Goal: Task Accomplishment & Management: Use online tool/utility

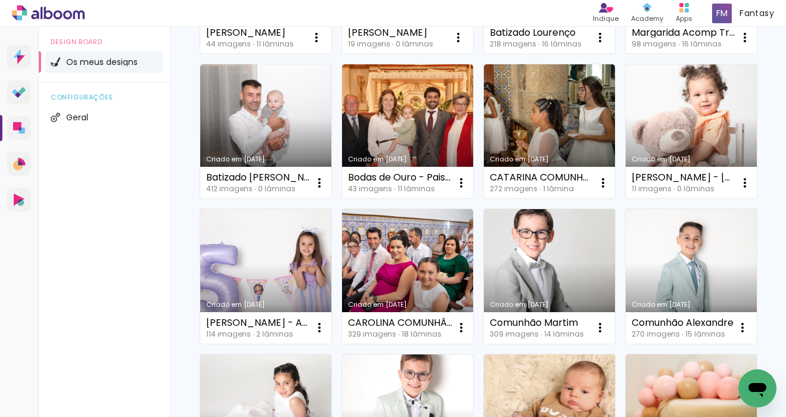
scroll to position [528, 0]
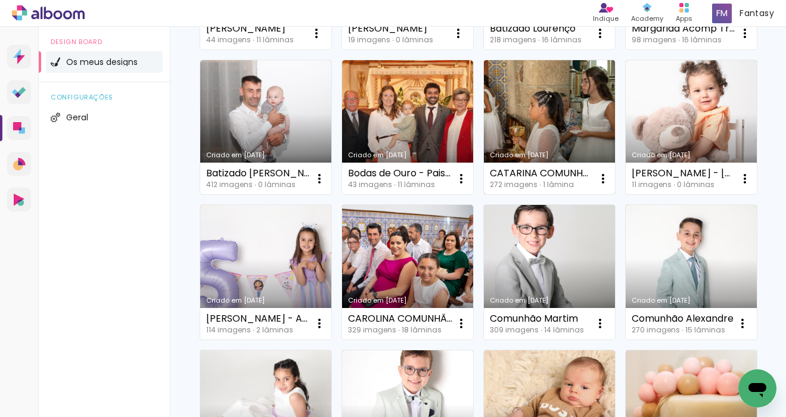
click at [548, 101] on link "Criado em [DATE]" at bounding box center [549, 127] width 131 height 135
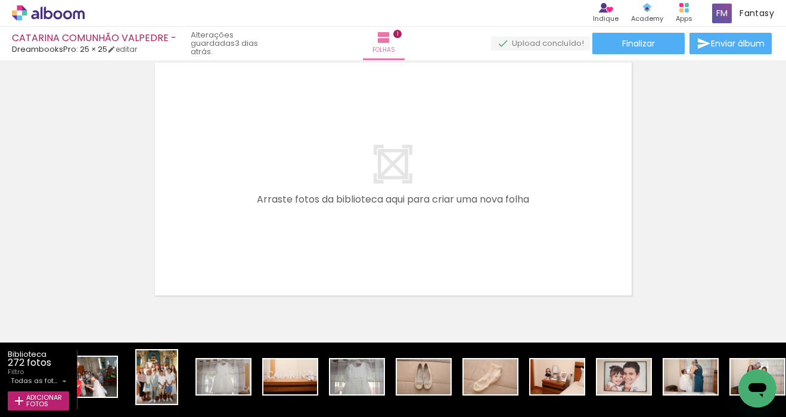
scroll to position [0, 560]
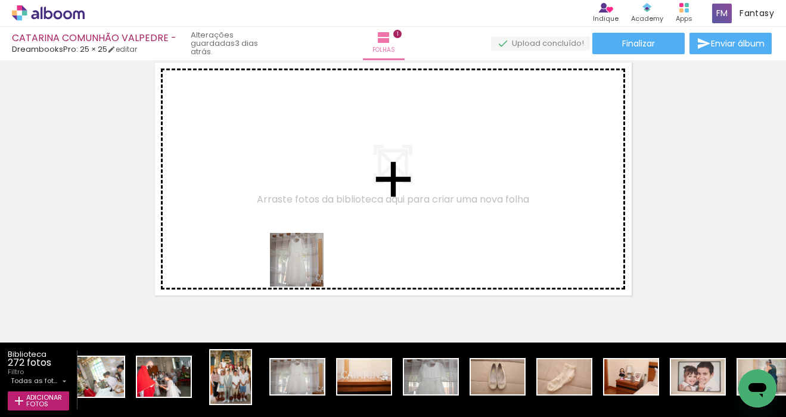
drag, startPoint x: 308, startPoint y: 327, endPoint x: 308, endPoint y: 247, distance: 79.3
click at [308, 247] on quentale-workspace at bounding box center [393, 208] width 786 height 417
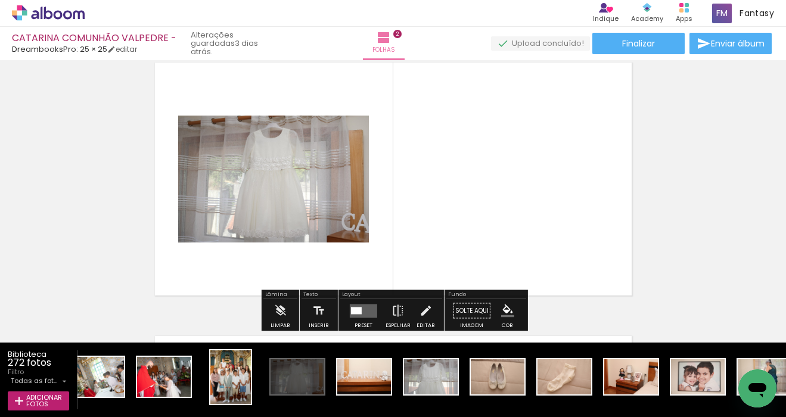
scroll to position [289, 0]
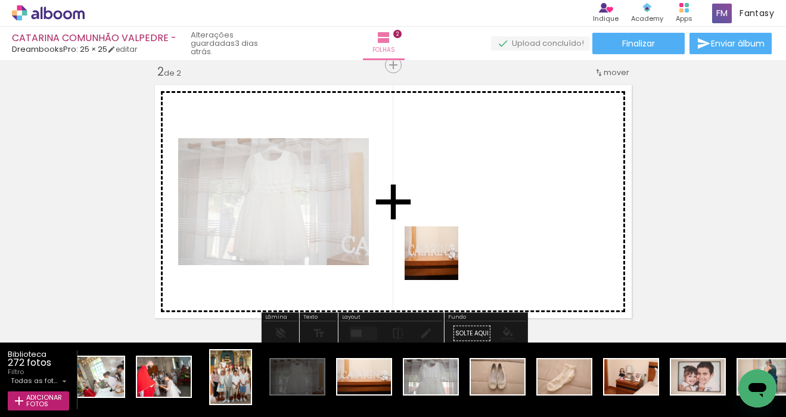
drag, startPoint x: 354, startPoint y: 379, endPoint x: 444, endPoint y: 254, distance: 153.7
click at [444, 254] on quentale-workspace at bounding box center [393, 208] width 786 height 417
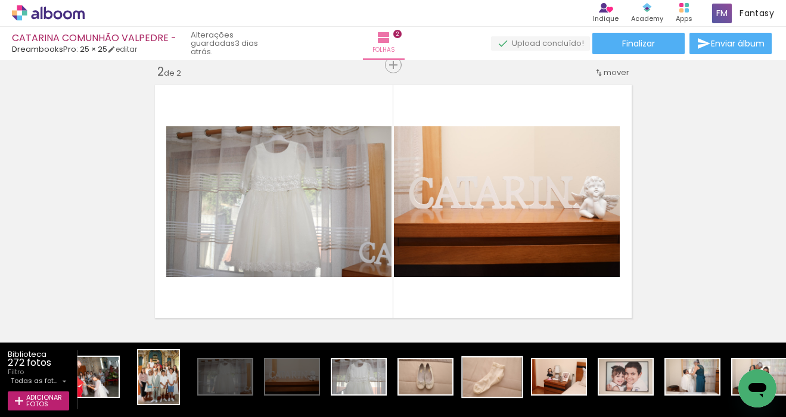
scroll to position [0, 817]
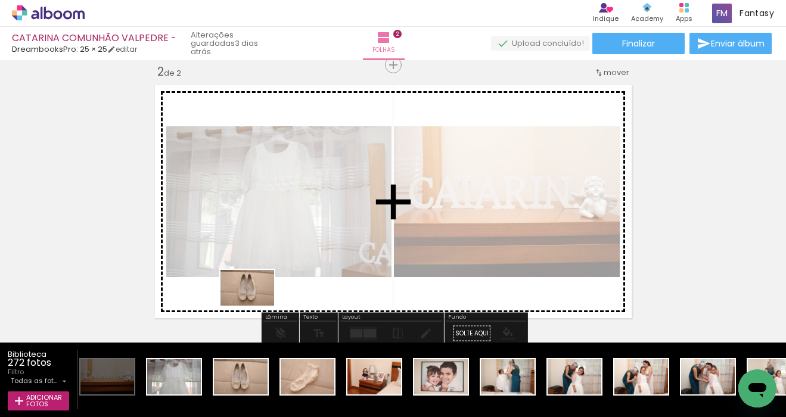
drag, startPoint x: 245, startPoint y: 377, endPoint x: 256, endPoint y: 306, distance: 71.8
click at [256, 306] on quentale-workspace at bounding box center [393, 208] width 786 height 417
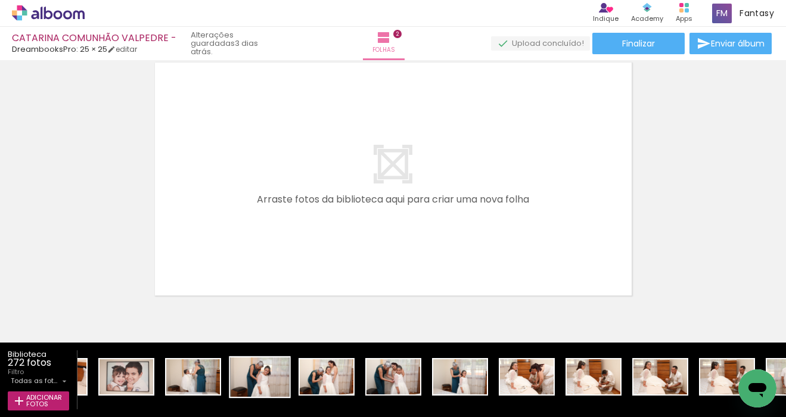
scroll to position [0, 1014]
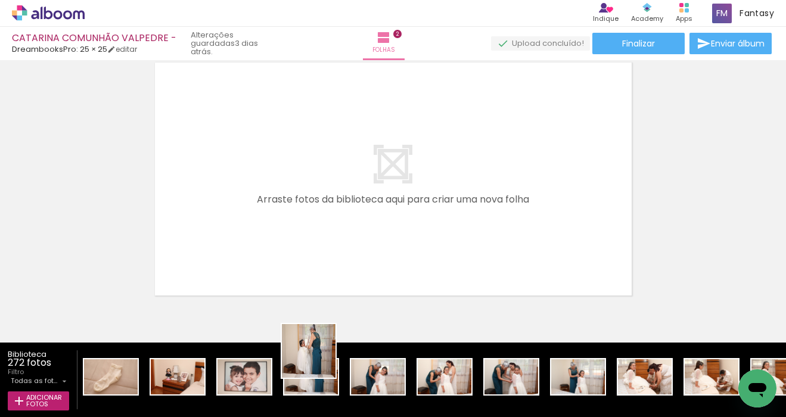
click at [323, 239] on quentale-workspace at bounding box center [393, 208] width 786 height 417
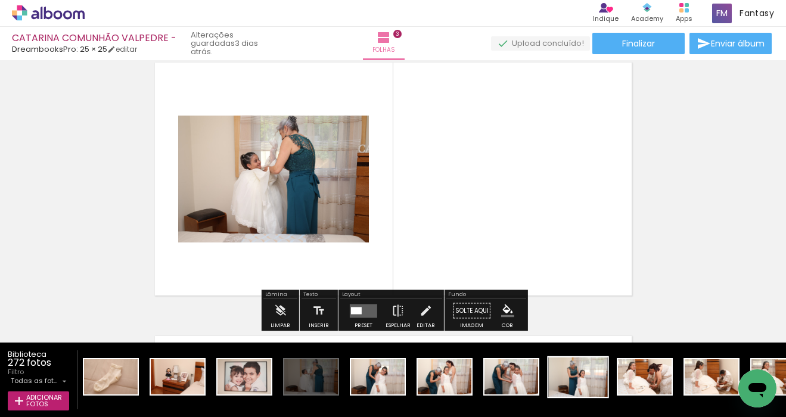
scroll to position [562, 0]
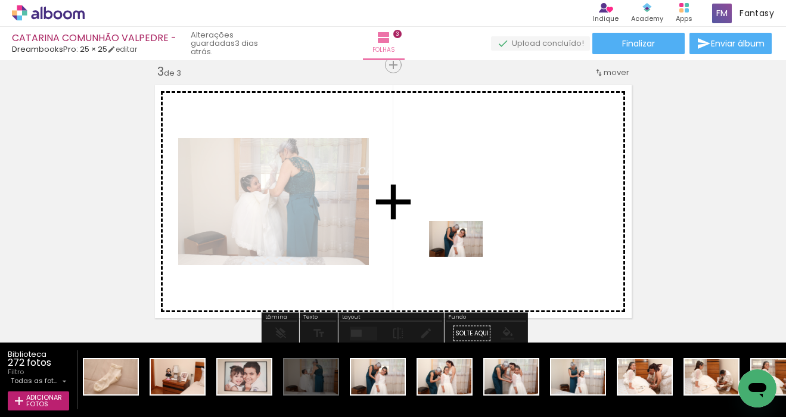
click at [466, 256] on quentale-workspace at bounding box center [393, 208] width 786 height 417
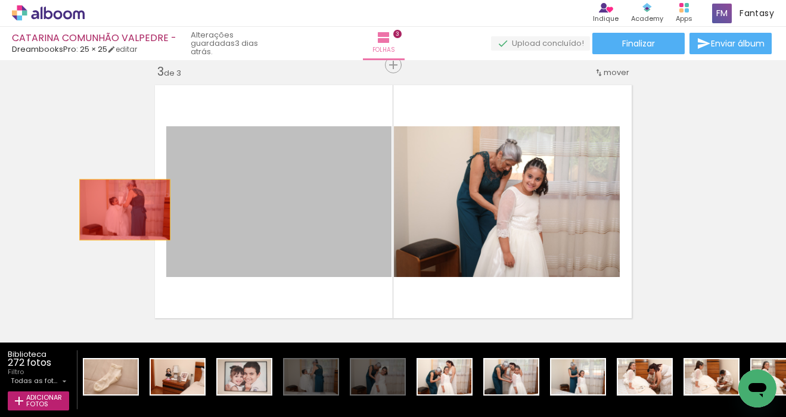
drag, startPoint x: 240, startPoint y: 211, endPoint x: 374, endPoint y: 331, distance: 180.3
click at [53, 215] on div "Inserir folha 1 de 3 Inserir folha 2 de 3 Inserir folha 3 de 3" at bounding box center [393, 49] width 786 height 1095
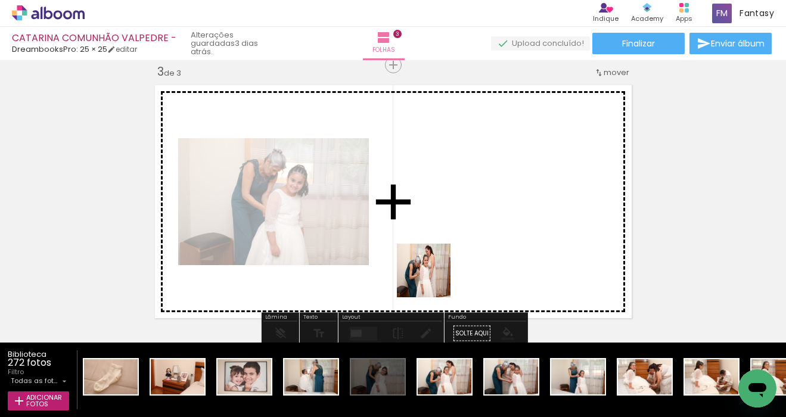
drag, startPoint x: 431, startPoint y: 367, endPoint x: 521, endPoint y: 290, distance: 118.8
click at [432, 260] on quentale-workspace at bounding box center [393, 208] width 786 height 417
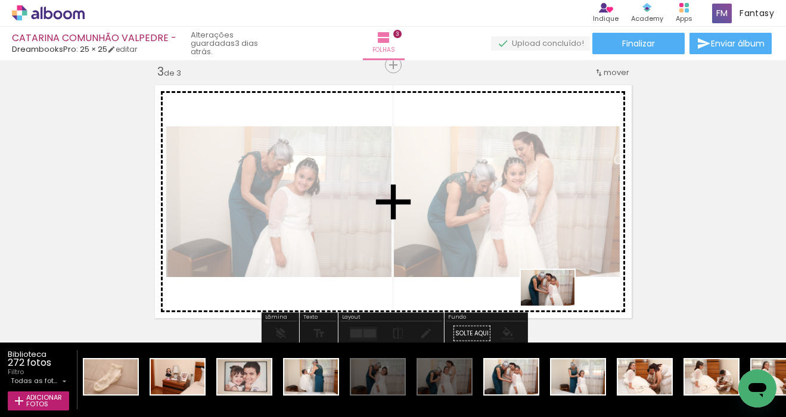
drag, startPoint x: 512, startPoint y: 386, endPoint x: 557, endPoint y: 306, distance: 91.6
click at [557, 306] on quentale-workspace at bounding box center [393, 208] width 786 height 417
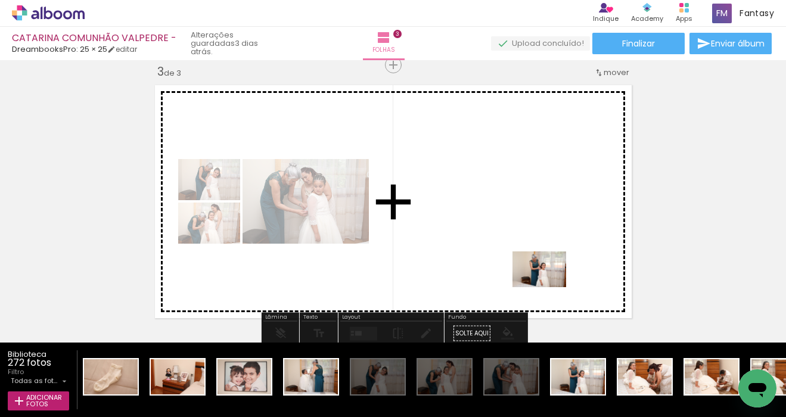
drag, startPoint x: 583, startPoint y: 377, endPoint x: 548, endPoint y: 286, distance: 98.1
click at [548, 286] on quentale-workspace at bounding box center [393, 208] width 786 height 417
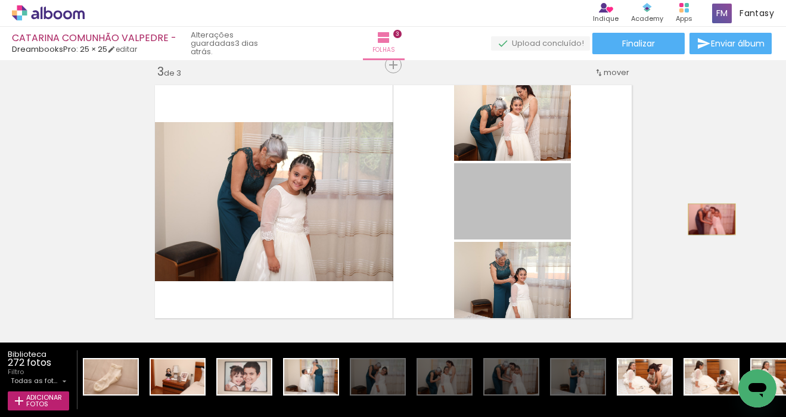
drag, startPoint x: 538, startPoint y: 219, endPoint x: 712, endPoint y: 219, distance: 174.1
click at [712, 219] on div "Inserir folha 1 de 3 Inserir folha 2 de 3 Inserir folha 3 de 3" at bounding box center [393, 49] width 786 height 1095
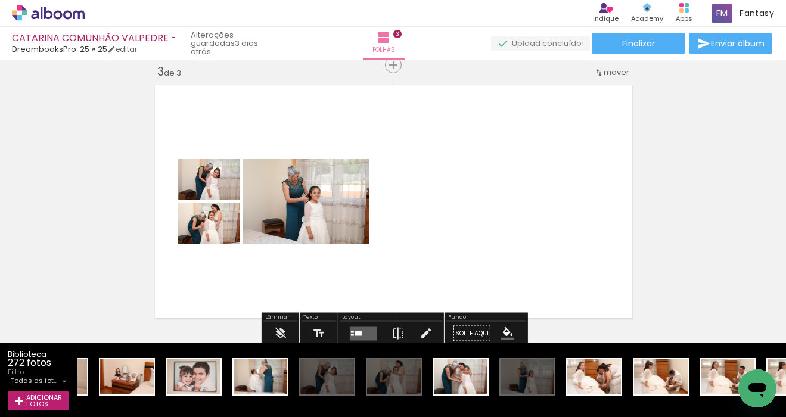
scroll to position [0, 1065]
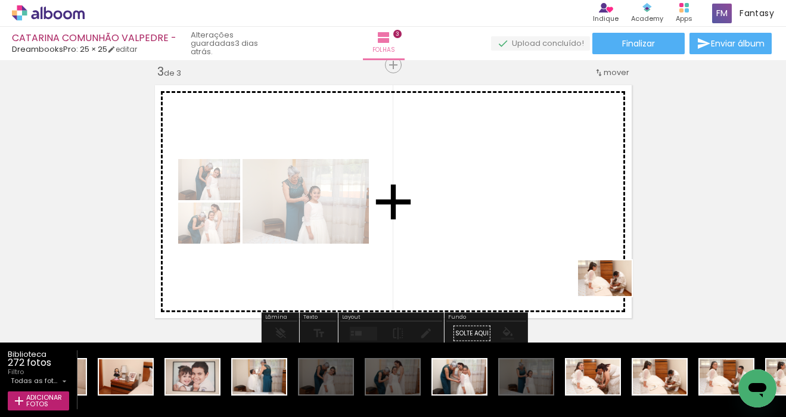
drag, startPoint x: 667, startPoint y: 368, endPoint x: 613, endPoint y: 295, distance: 90.7
click at [614, 296] on quentale-workspace at bounding box center [393, 208] width 786 height 417
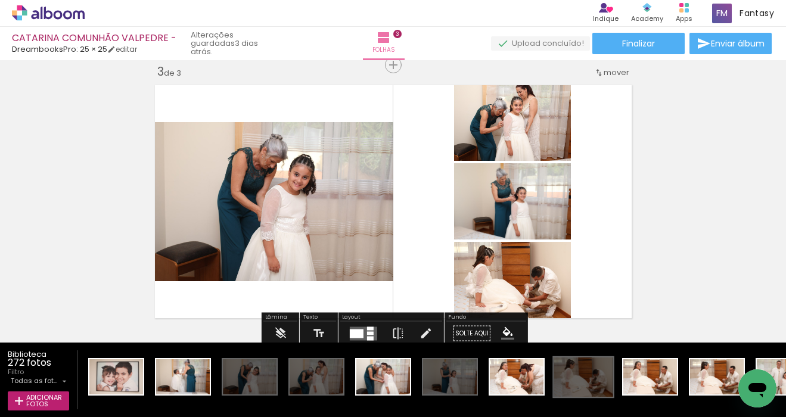
scroll to position [0, 1207]
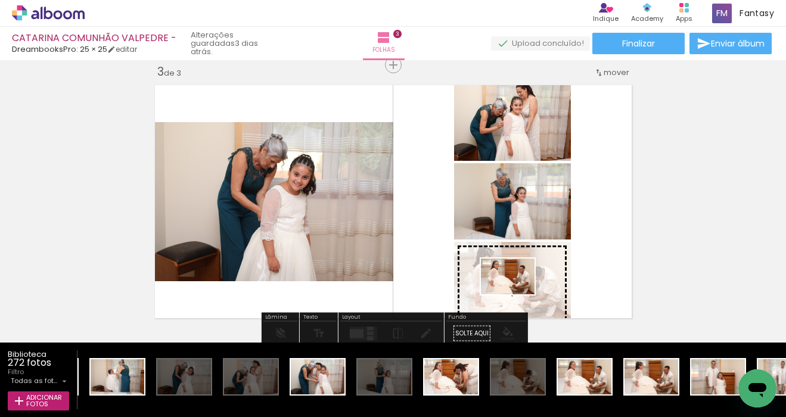
drag, startPoint x: 580, startPoint y: 391, endPoint x: 547, endPoint y: 285, distance: 110.5
click at [523, 294] on quentale-workspace at bounding box center [393, 208] width 786 height 417
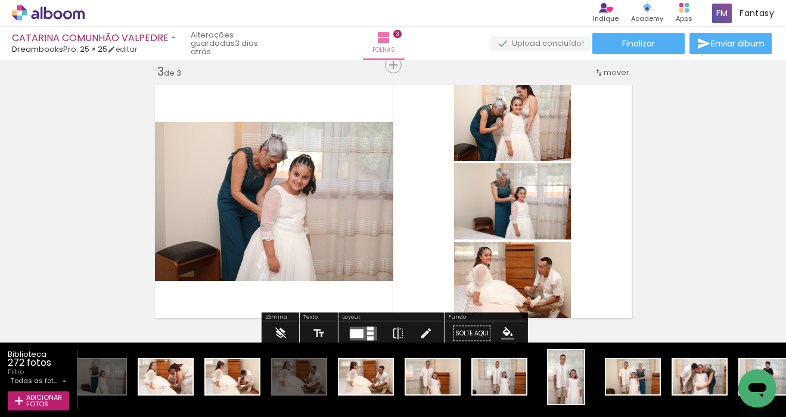
scroll to position [727, 0]
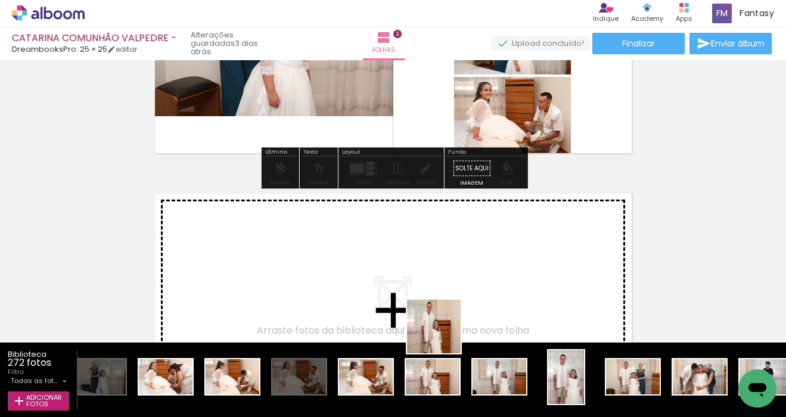
click at [442, 315] on quentale-workspace at bounding box center [393, 208] width 786 height 417
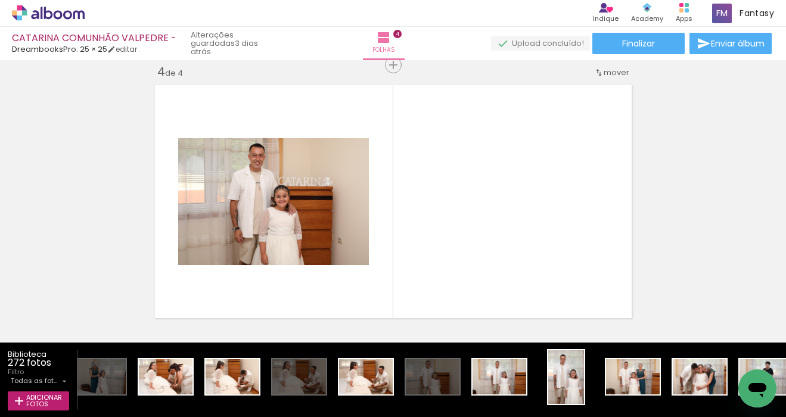
scroll to position [836, 0]
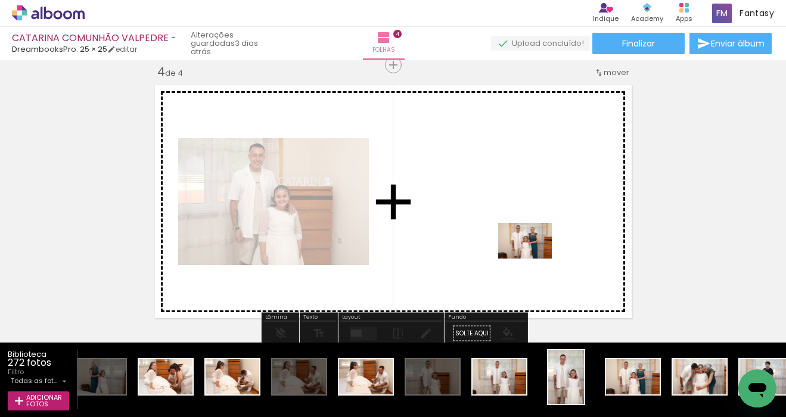
drag, startPoint x: 627, startPoint y: 351, endPoint x: 534, endPoint y: 259, distance: 130.7
click at [534, 259] on quentale-workspace at bounding box center [393, 208] width 786 height 417
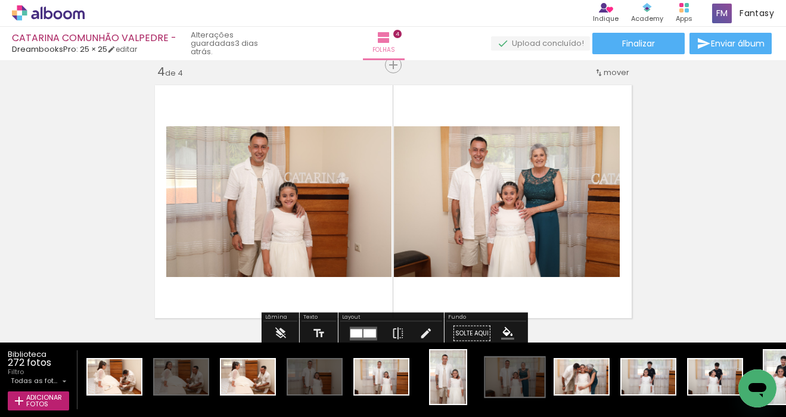
scroll to position [0, 1657]
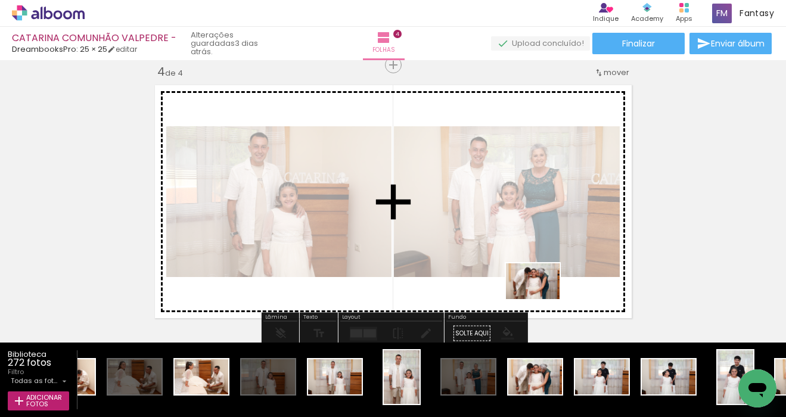
drag, startPoint x: 539, startPoint y: 385, endPoint x: 541, endPoint y: 299, distance: 86.5
click at [542, 299] on quentale-workspace at bounding box center [393, 208] width 786 height 417
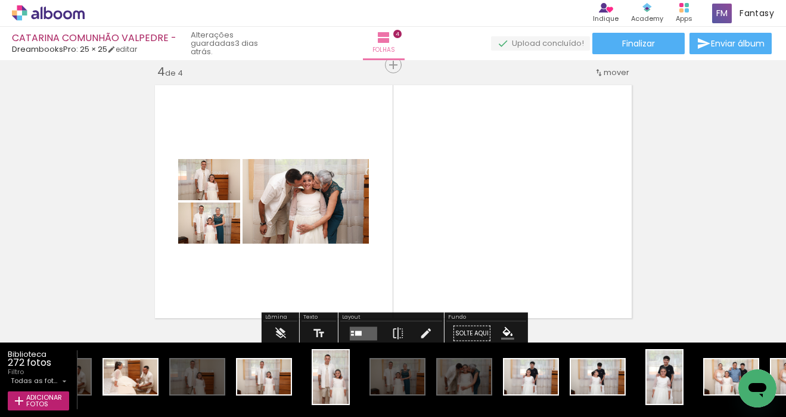
scroll to position [0, 1734]
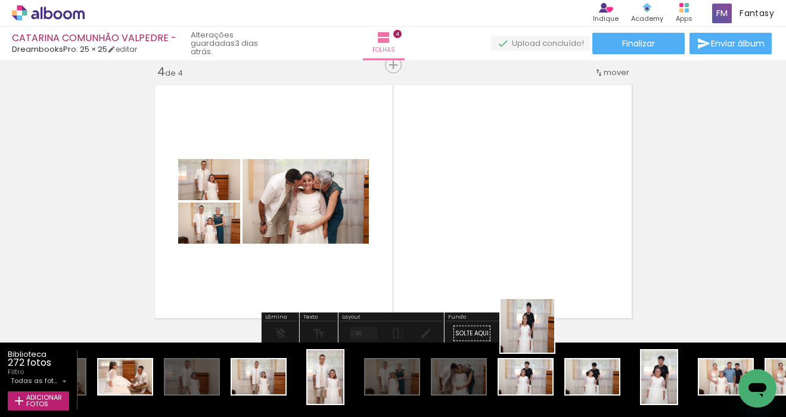
click at [539, 292] on quentale-workspace at bounding box center [393, 208] width 786 height 417
